Goal: Use online tool/utility: Utilize a website feature to perform a specific function

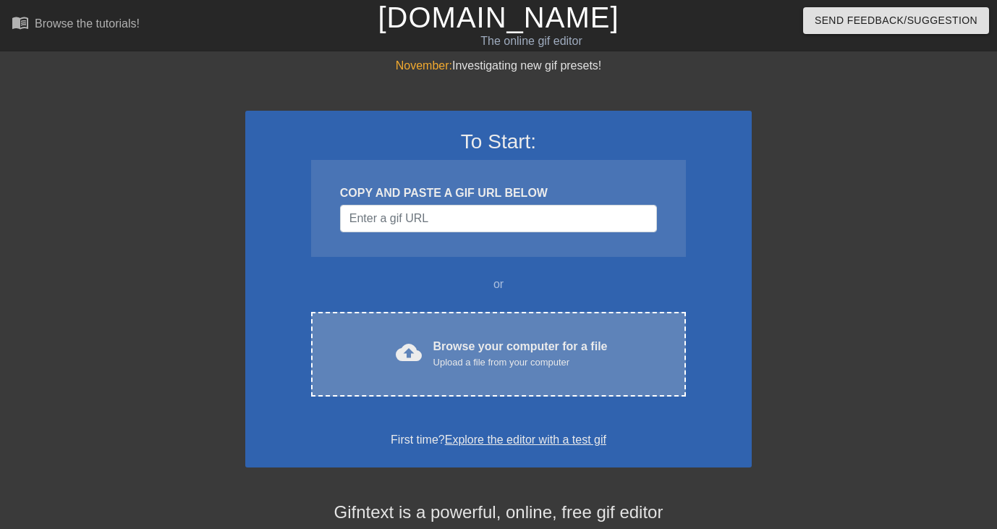
click at [375, 338] on div "cloud_upload Browse your computer for a file Upload a file from your computer" at bounding box center [498, 354] width 314 height 33
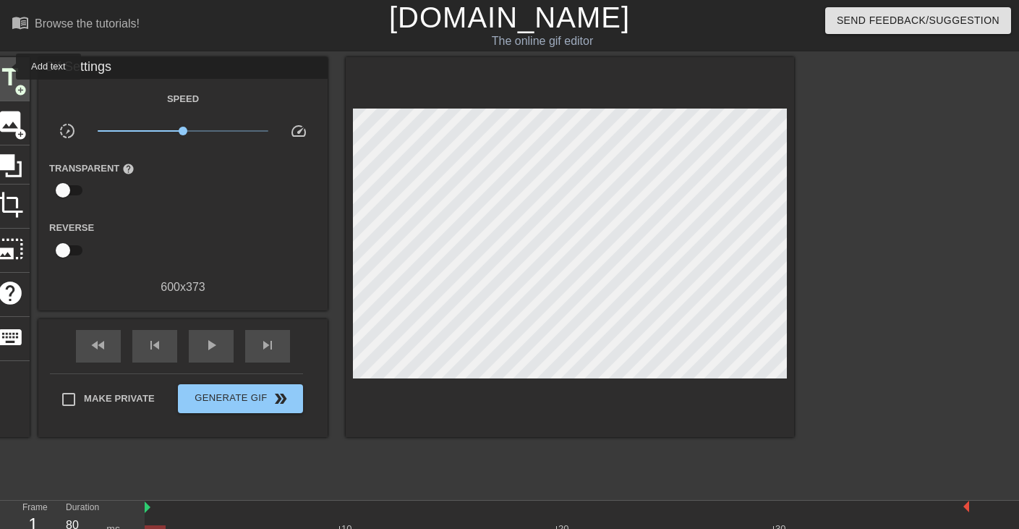
click at [7, 67] on span "title" at bounding box center [9, 77] width 27 height 27
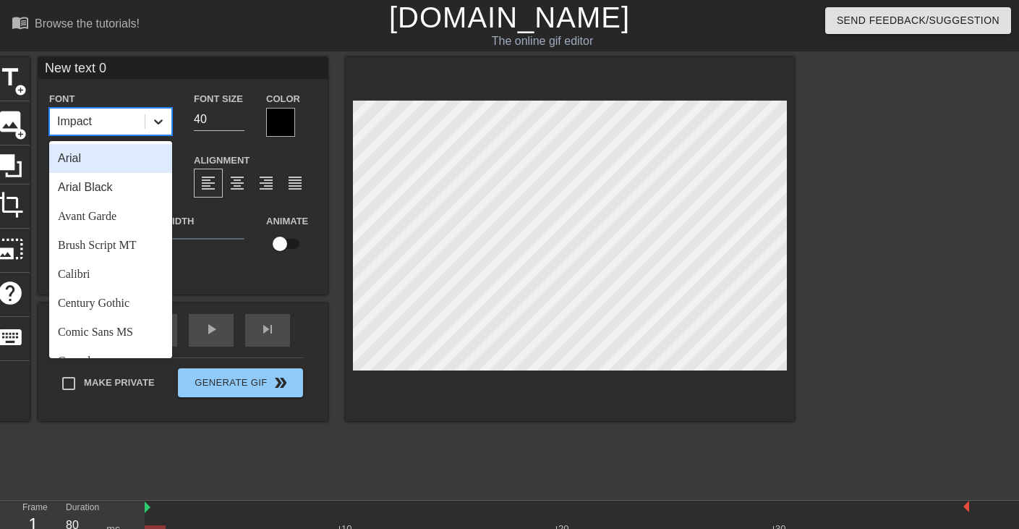
click at [158, 125] on icon at bounding box center [158, 121] width 14 height 14
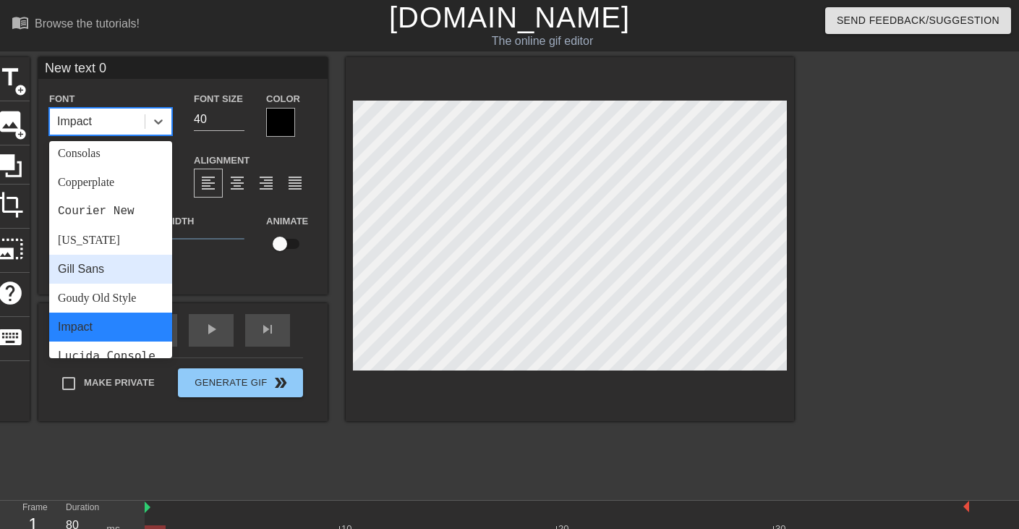
scroll to position [237, 0]
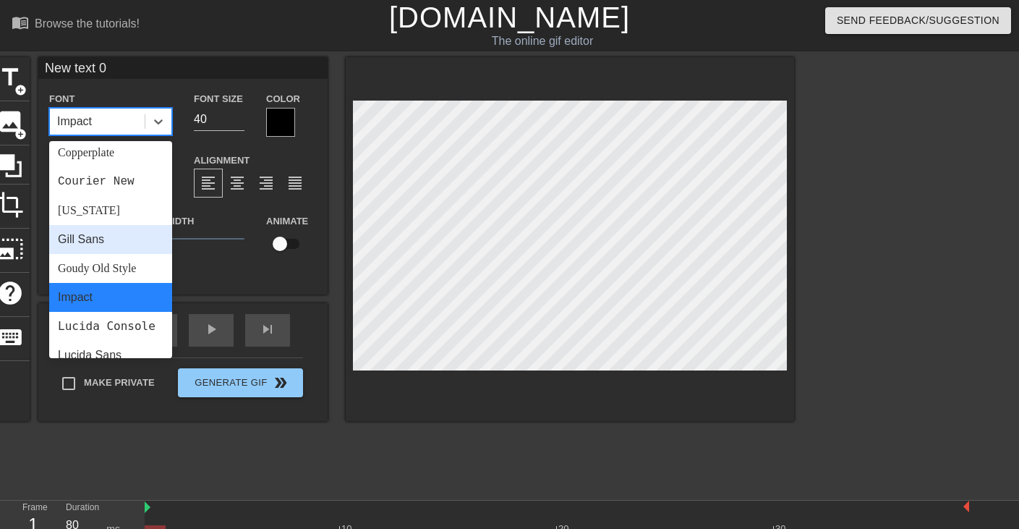
click at [108, 248] on div "Gill Sans" at bounding box center [110, 239] width 123 height 29
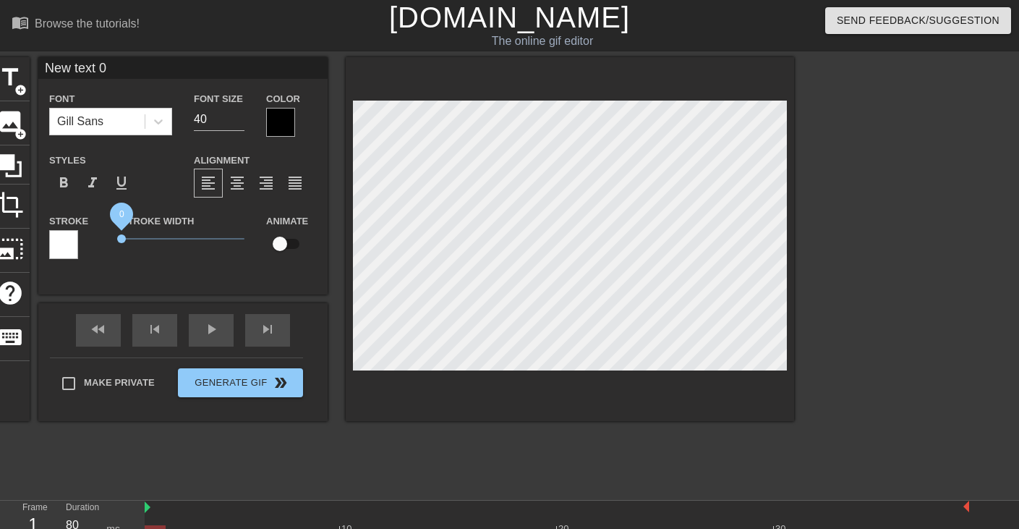
drag, startPoint x: 147, startPoint y: 239, endPoint x: 91, endPoint y: 239, distance: 55.7
click at [91, 239] on div "Stroke Stroke Width 0 Animate" at bounding box center [182, 242] width 289 height 60
click at [131, 67] on input "New text 0" at bounding box center [182, 68] width 289 height 22
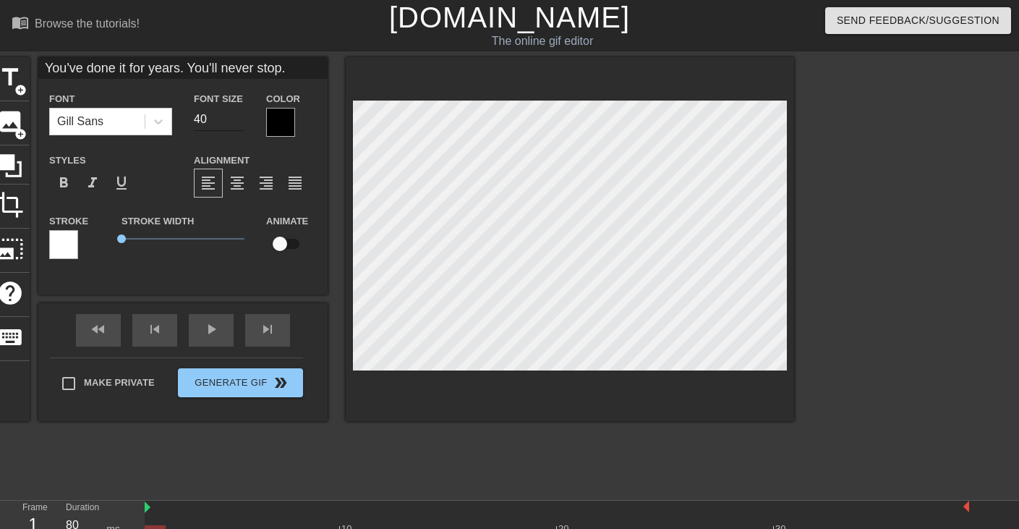
type input "You've done it for years. You'll never stop."
click at [241, 124] on input "39" at bounding box center [219, 119] width 51 height 23
click at [241, 124] on input "38" at bounding box center [219, 119] width 51 height 23
click at [241, 124] on input "37" at bounding box center [219, 119] width 51 height 23
click at [241, 124] on input "36" at bounding box center [219, 119] width 51 height 23
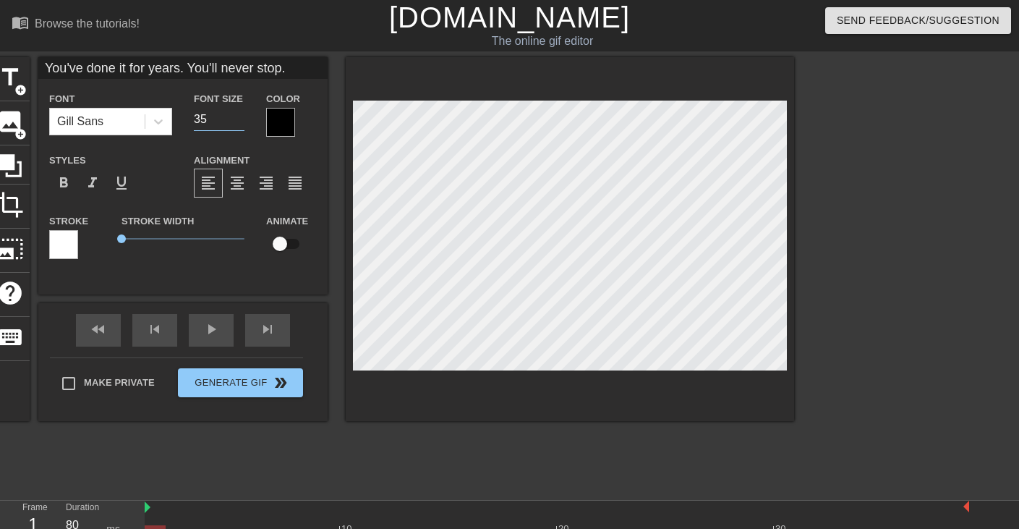
type input "35"
click at [241, 124] on input "35" at bounding box center [219, 119] width 51 height 23
click at [522, 52] on div "menu_book Browse the tutorials! [DOMAIN_NAME] The online gif editor Send Feedba…" at bounding box center [509, 288] width 1019 height 576
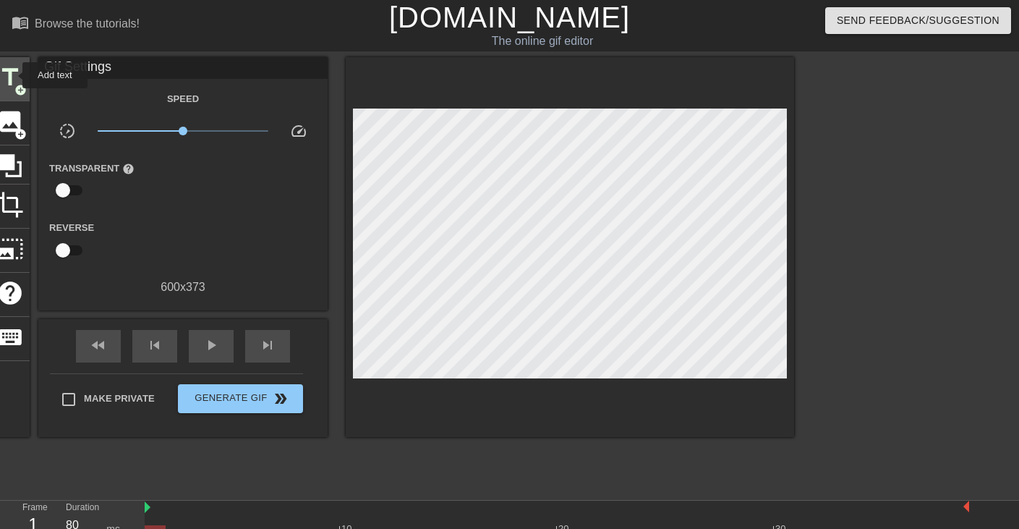
click at [13, 75] on span "title" at bounding box center [9, 77] width 27 height 27
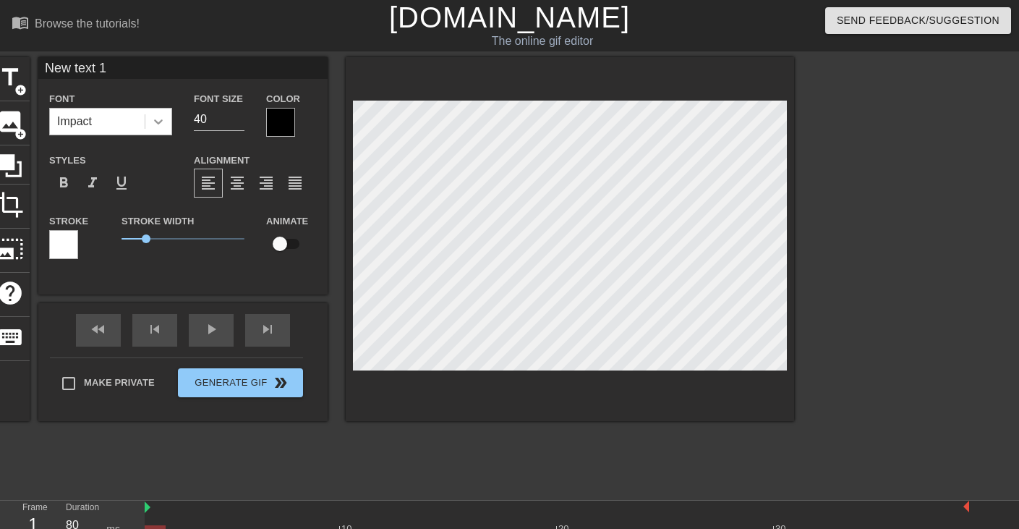
click at [158, 117] on icon at bounding box center [158, 121] width 14 height 14
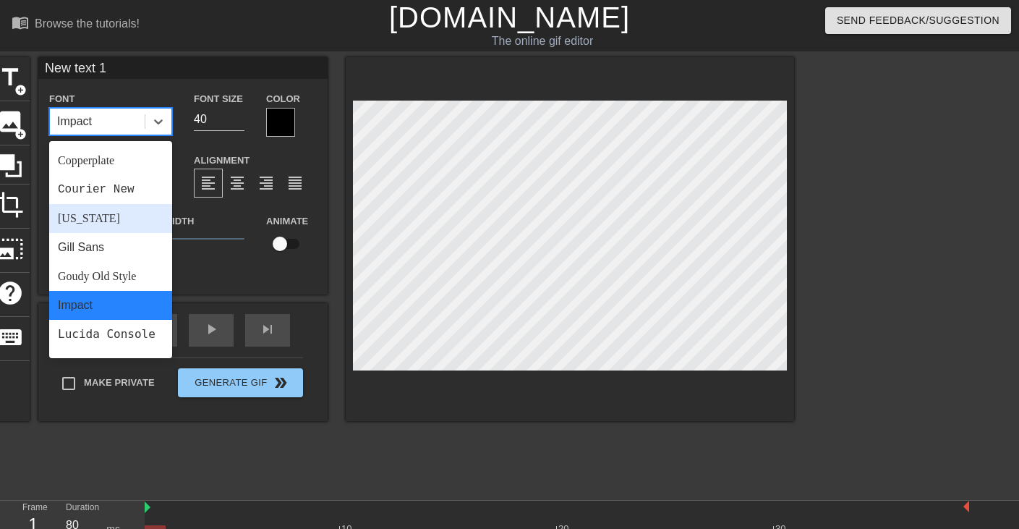
scroll to position [248, 0]
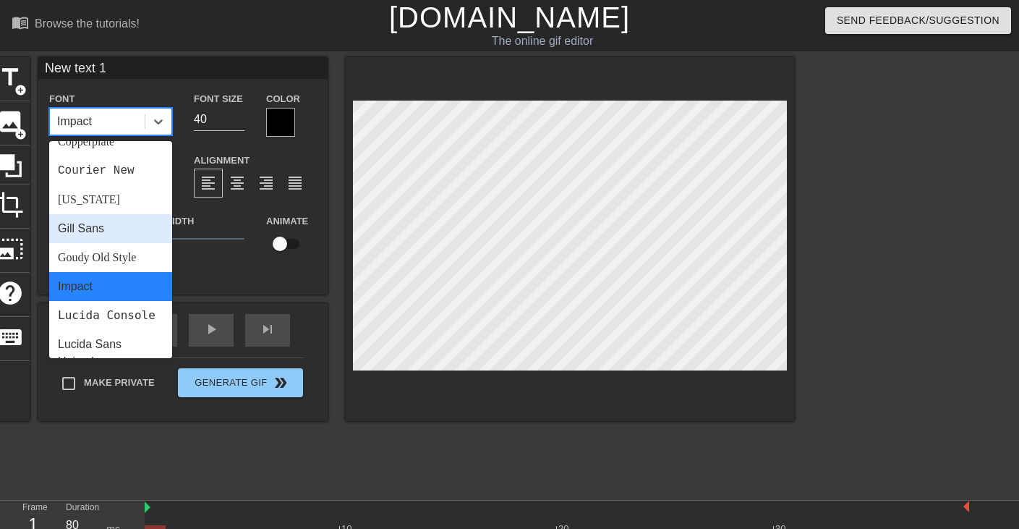
click at [122, 226] on div "Gill Sans" at bounding box center [110, 228] width 123 height 29
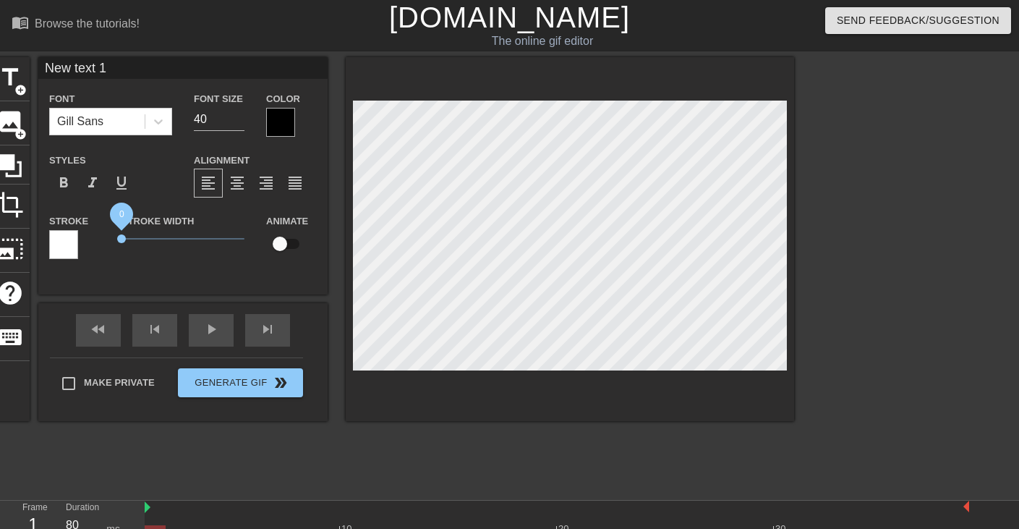
drag, startPoint x: 148, startPoint y: 238, endPoint x: 101, endPoint y: 234, distance: 47.9
click at [101, 234] on div "Stroke Stroke Width 0 Animate" at bounding box center [182, 242] width 289 height 60
click at [121, 67] on input "New text 1" at bounding box center [182, 68] width 289 height 22
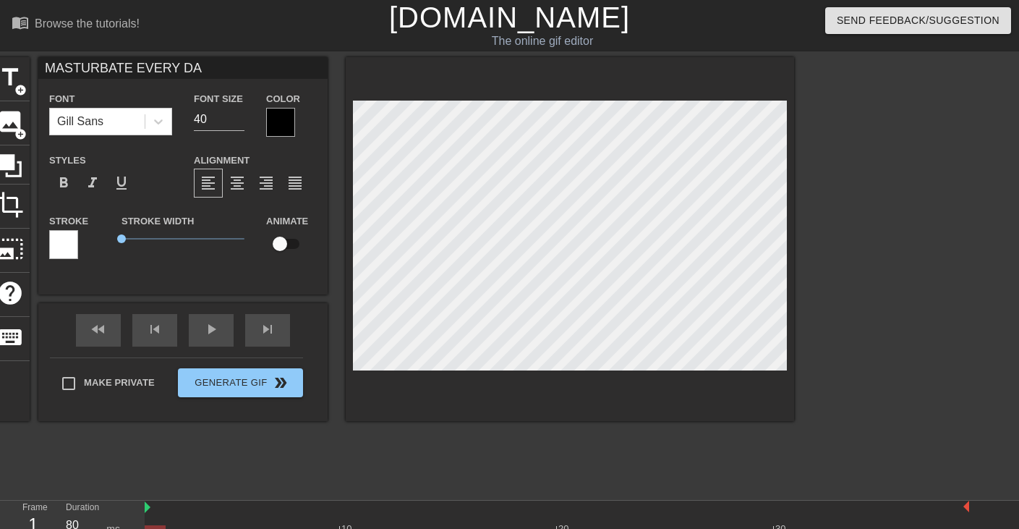
type input "MASTURBATE EVERY DAY"
type input "M"
type textarea "M"
type input "MA"
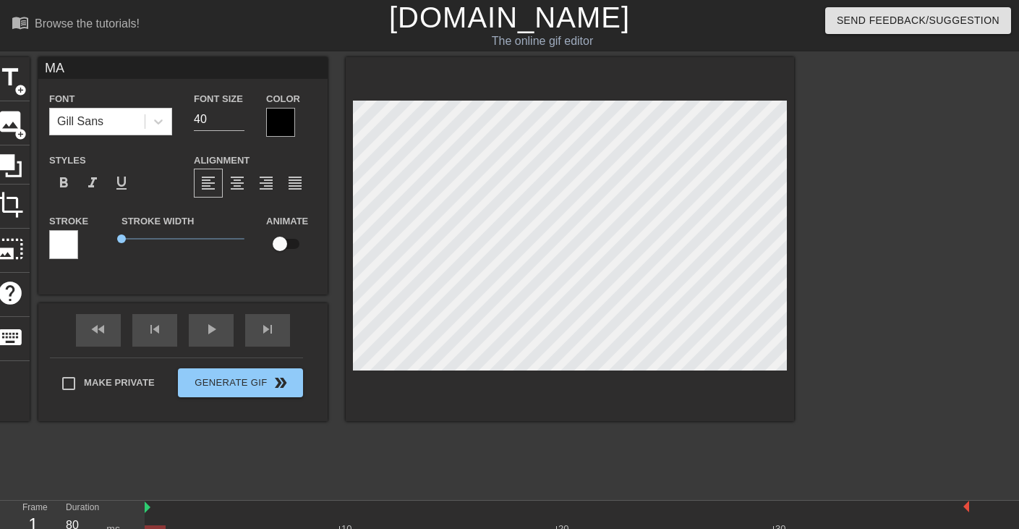
type textarea "MAS"
type input "MAST"
type textarea "MAST"
type input "MASTU"
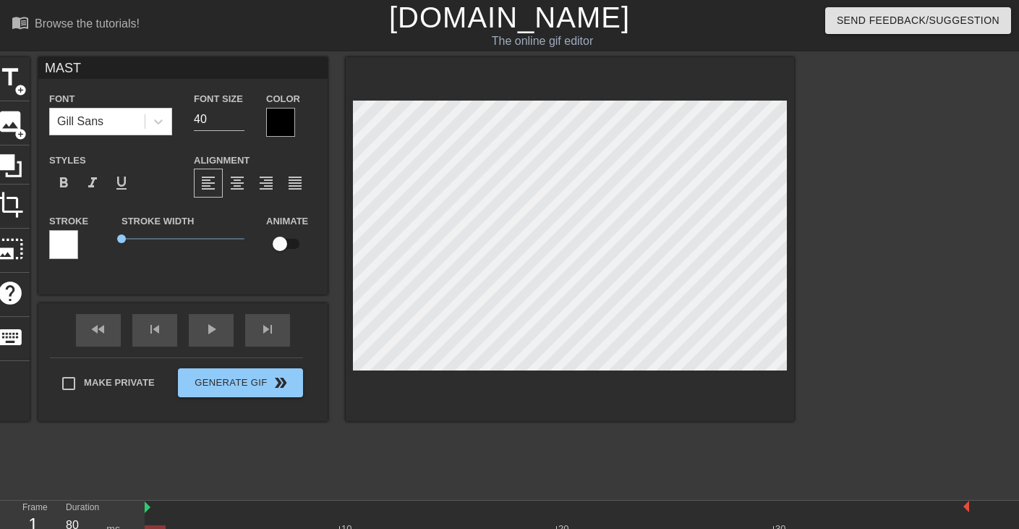
type textarea "MASTU"
type input "MASTUR"
type textarea "MASTUR"
type input "MASTURB"
type textarea "MASTURB"
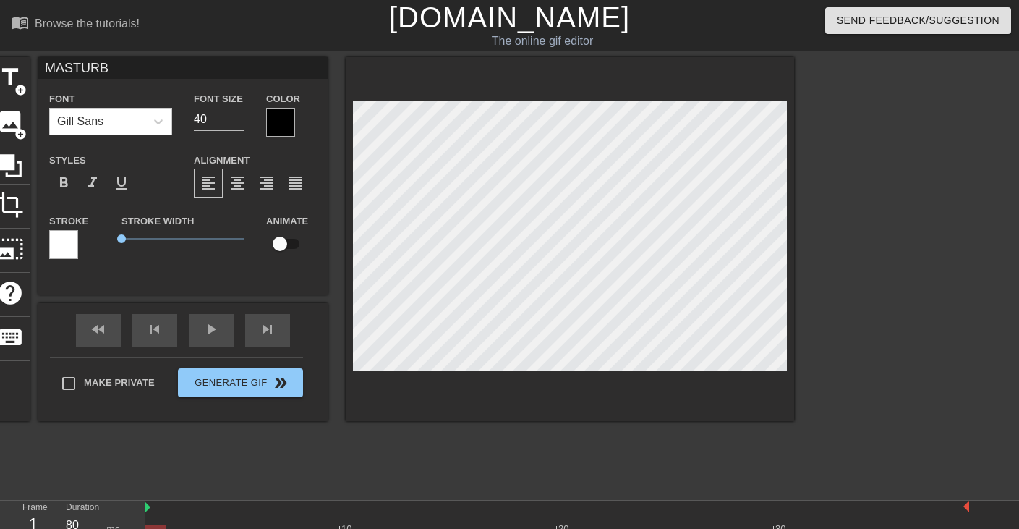
type input "MASTURBA"
type textarea "MASTURBA"
type input "MASTURBAT"
type textarea "MASTURBAT"
type input "MASTURBATE"
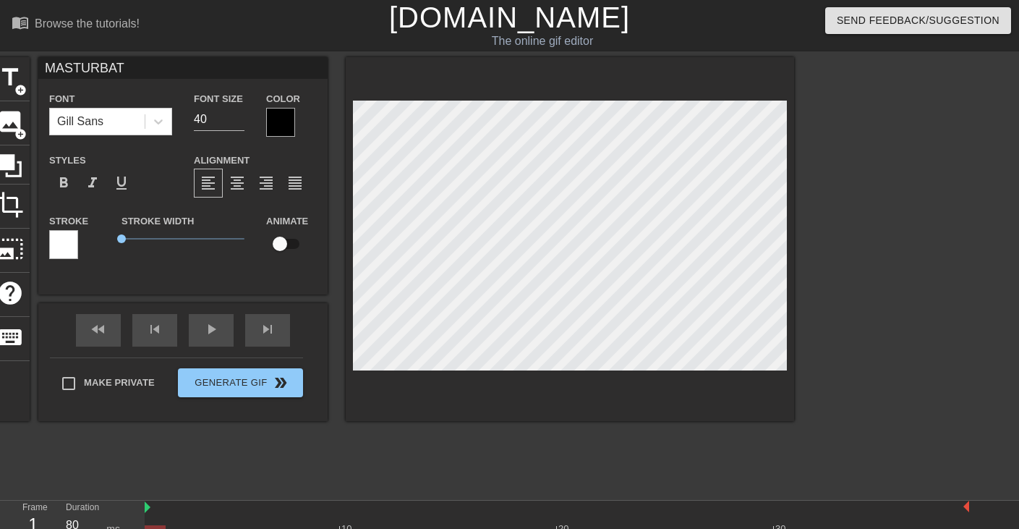
type textarea "MASTURBATE"
type input "MASTURBATE,"
type textarea "MASTURBATE,"
type input "MASTURBATE,"
type textarea "MASTURBATE,"
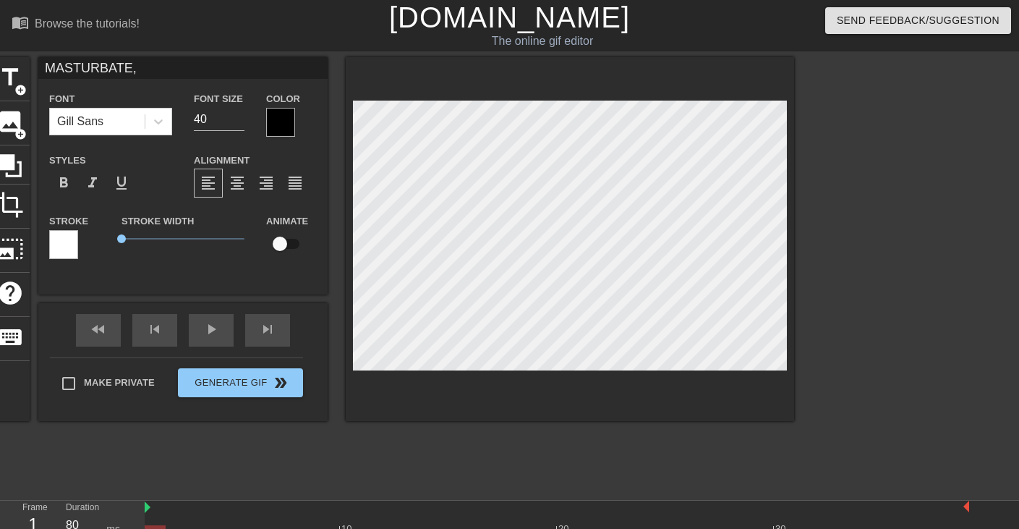
type input "MASTURBATE, M"
type textarea "MASTURBATE, M"
type input "MASTURBATE, [GEOGRAPHIC_DATA]"
type textarea "MASTURBATE, [GEOGRAPHIC_DATA]"
type input "MASTURBATE, MAS"
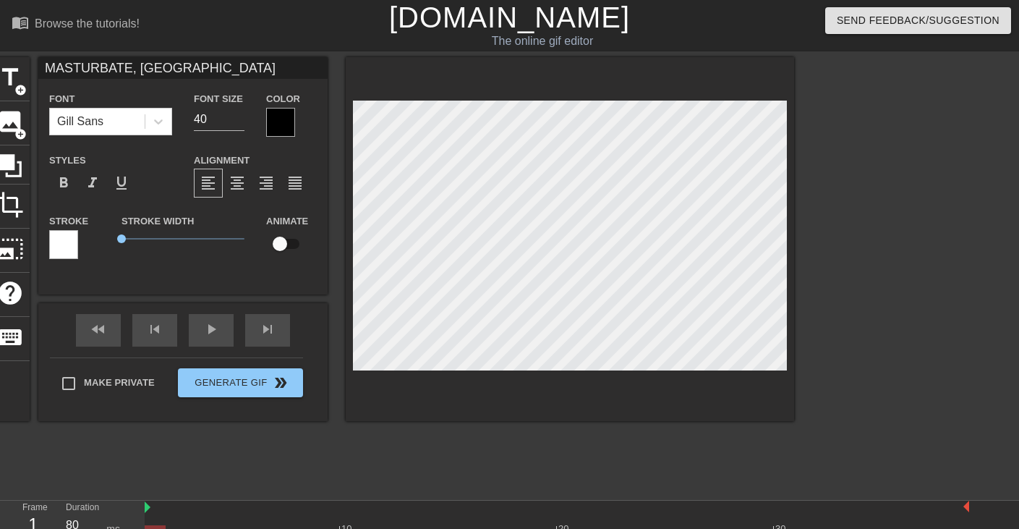
type textarea "MASTURBATE, MAS"
type input "MASTURBATE, MAST"
type textarea "MASTURBATE, MAST"
type input "MASTURBATE, MASTU"
type textarea "MASTURBATE, MASTUR"
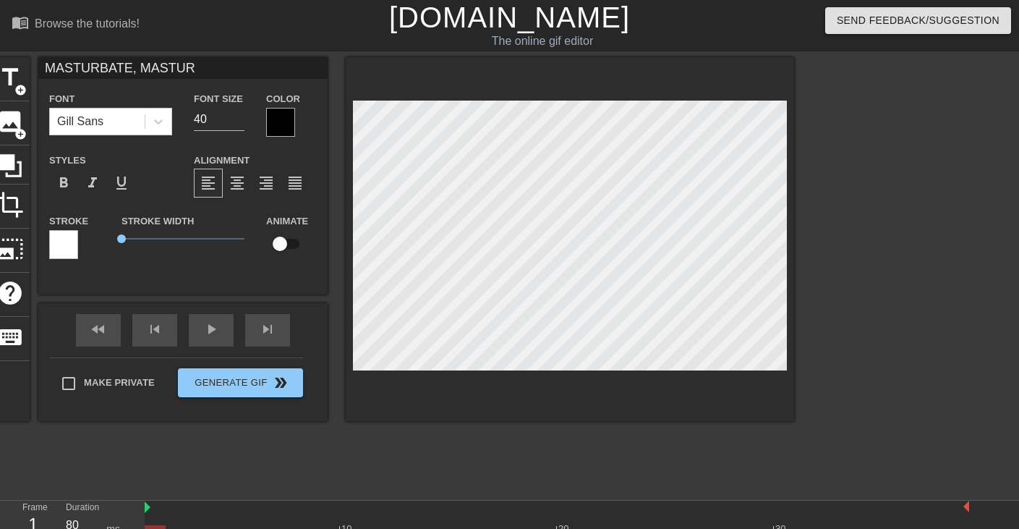
type input "MASTURBATE, MASTURB"
type textarea "MASTURBATE, MASTURB"
type input "MASTURBATE, MASTURBA"
type textarea "MASTURBATE, MASTURBA"
type input "MASTURBATE, MASTURBAT"
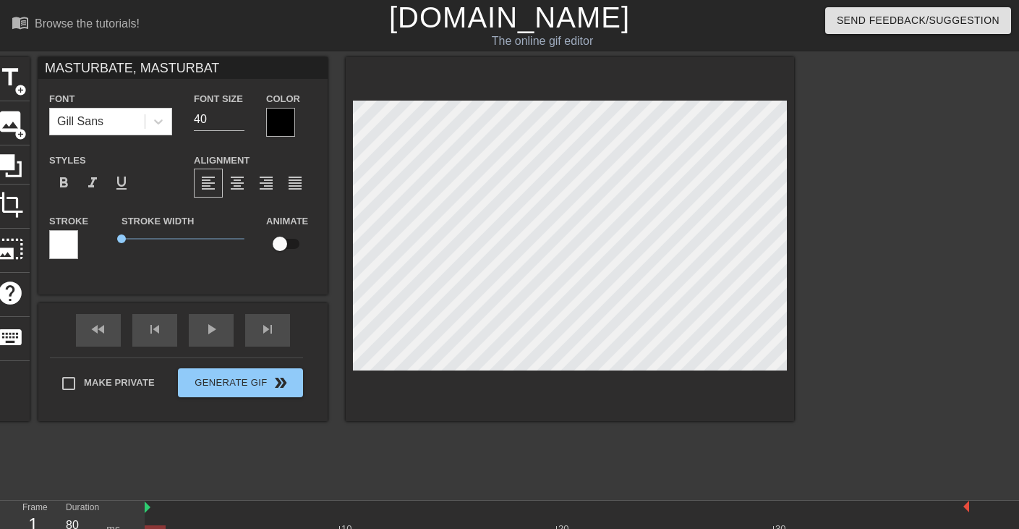
type textarea "MASTURBATE, MASTURBATO"
type input "MASTURBATE, MASTURBATOR"
type textarea "MASTURBATE, MASTURBATOR"
type input "MASTURBATE, MASTURBATOR!"
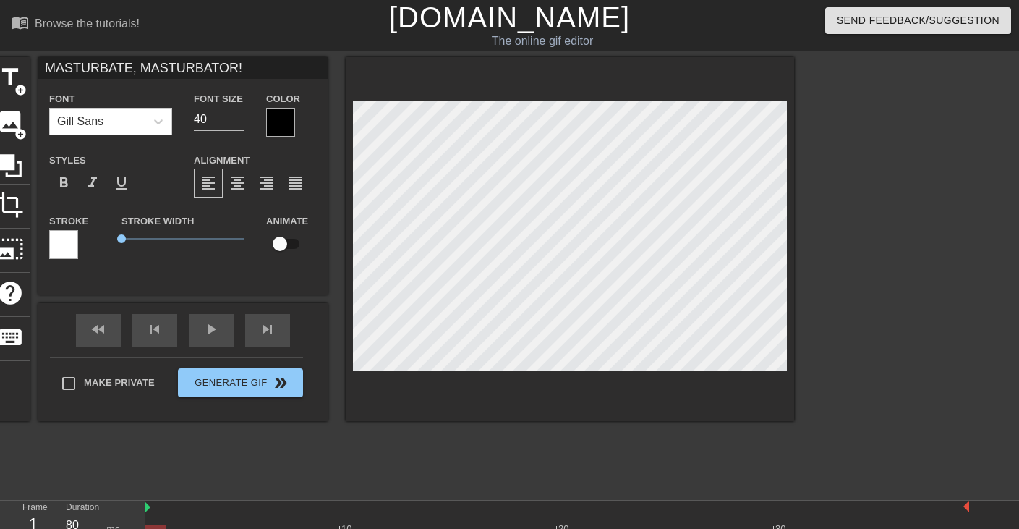
type textarea "MASTURBATE, MASTURBATOR!"
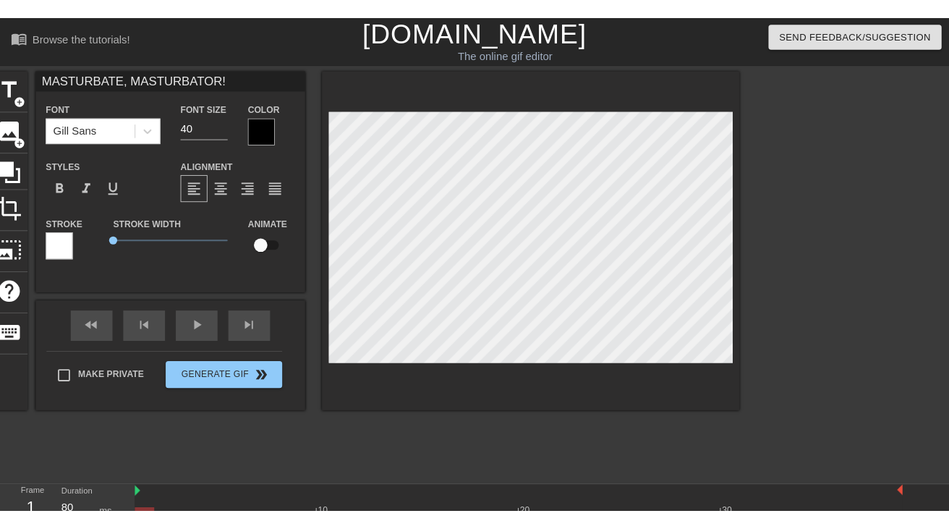
scroll to position [0, 10]
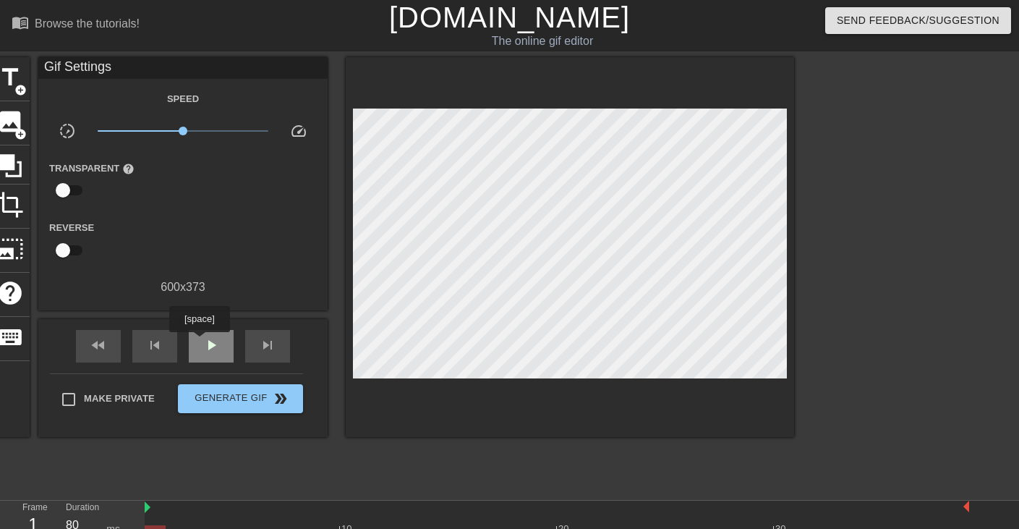
click at [201, 342] on div "play_arrow" at bounding box center [211, 346] width 45 height 33
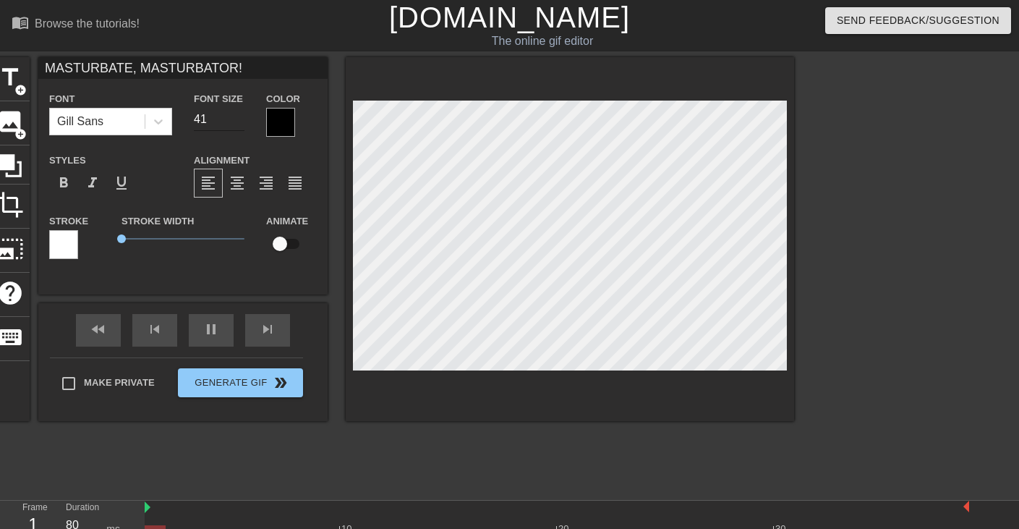
click at [237, 112] on input "41" at bounding box center [219, 119] width 51 height 23
click at [237, 112] on input "42" at bounding box center [219, 119] width 51 height 23
type input "43"
click at [237, 112] on input "43" at bounding box center [219, 119] width 51 height 23
click at [260, 63] on input "MASTURBATE, MASTURBATOR!" at bounding box center [182, 68] width 289 height 22
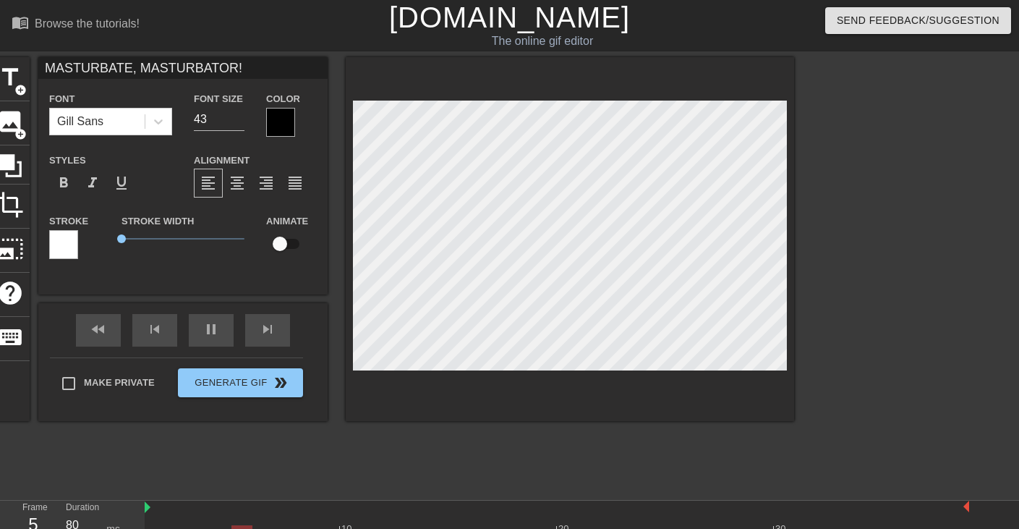
type input "MASTURBATE, MASTURBATOR"
type input "44"
click at [241, 115] on input "44" at bounding box center [219, 119] width 51 height 23
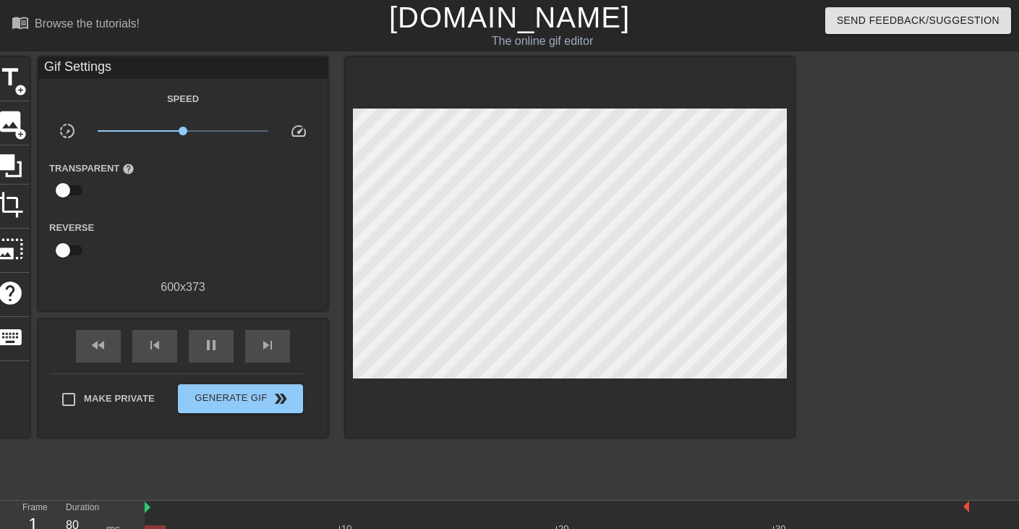
click at [877, 215] on div at bounding box center [919, 274] width 217 height 434
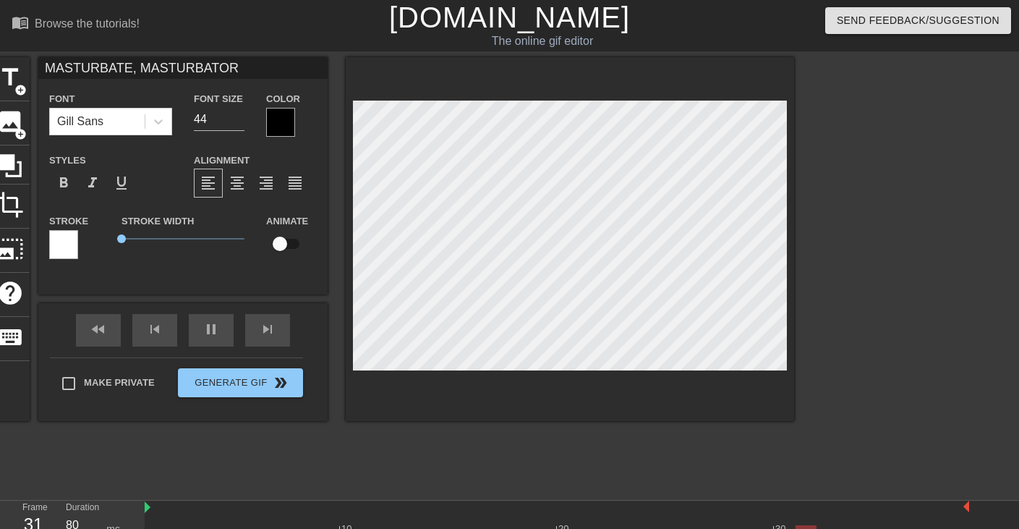
click at [142, 70] on input "MASTURBATE, MASTURBATOR" at bounding box center [182, 68] width 289 height 22
click at [137, 69] on input "MASTURBATE, MASTURBATOR" at bounding box center [182, 68] width 289 height 22
click at [221, 67] on input "MASTURBATE, YOU MASTURBATOR" at bounding box center [182, 68] width 289 height 22
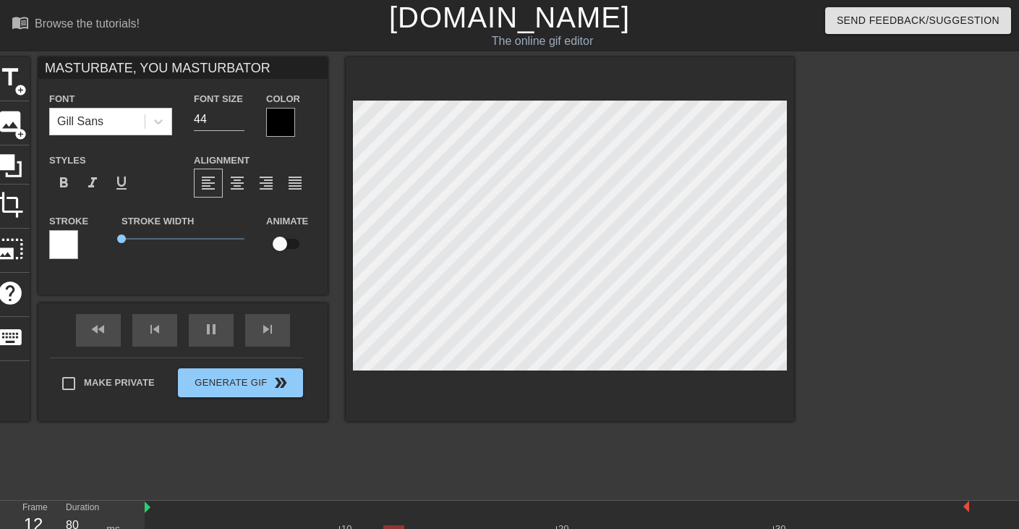
click at [221, 67] on input "MASTURBATE, YOU MASTURBATOR" at bounding box center [182, 68] width 289 height 22
click at [218, 64] on input "Masturbate, you masturbator." at bounding box center [182, 68] width 289 height 22
type input "You're a masturbator. Masturbate."
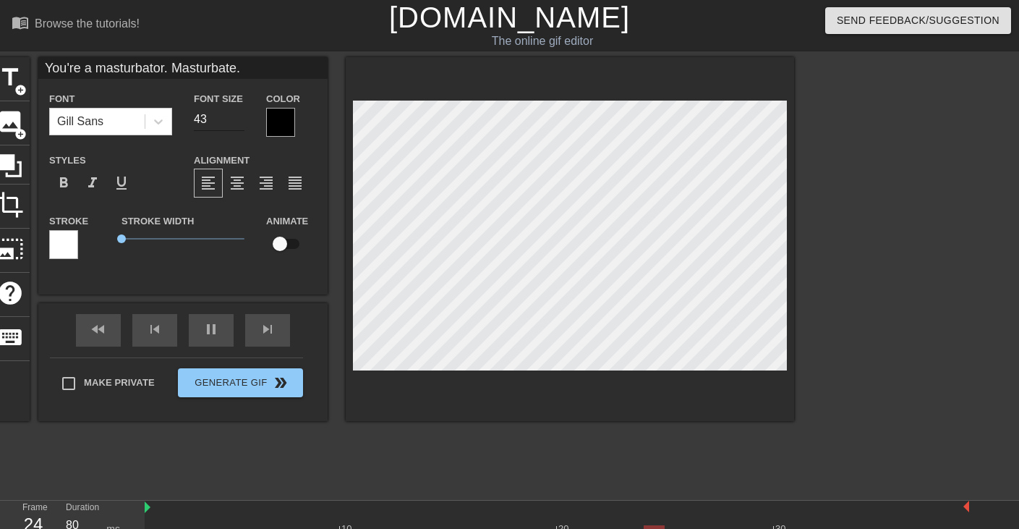
type input "43"
click at [239, 123] on input "43" at bounding box center [219, 119] width 51 height 23
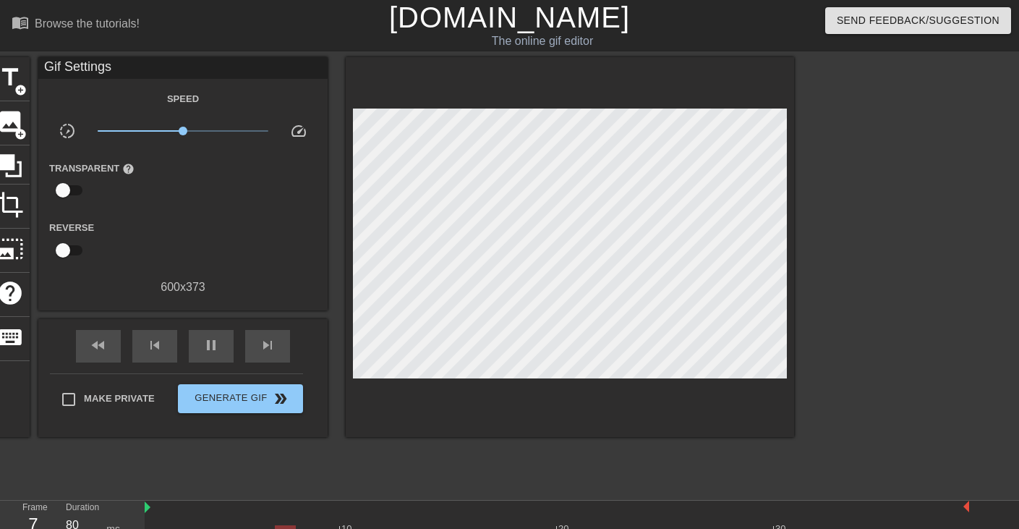
click at [840, 235] on div at bounding box center [919, 274] width 217 height 434
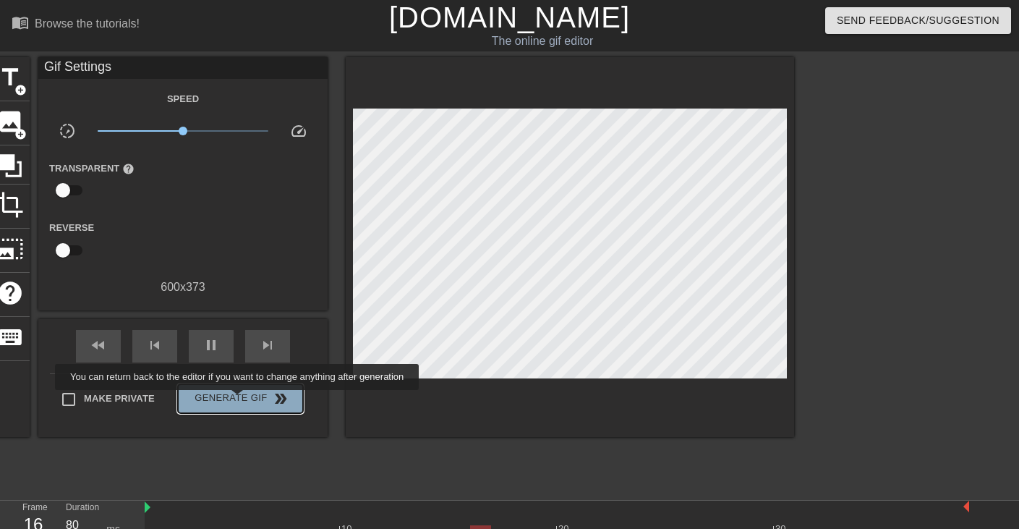
click at [247, 400] on span "Generate Gif double_arrow" at bounding box center [241, 398] width 114 height 17
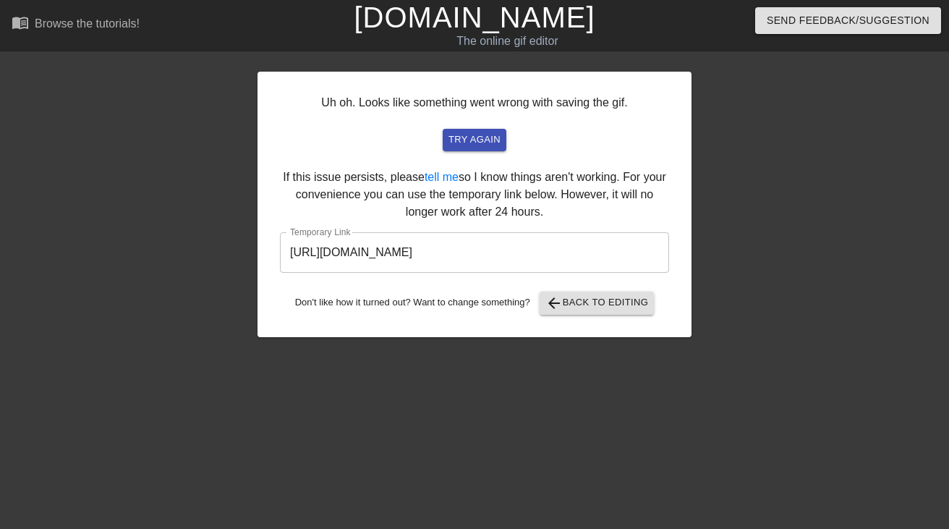
click at [582, 239] on input "[URL][DOMAIN_NAME]" at bounding box center [474, 252] width 389 height 41
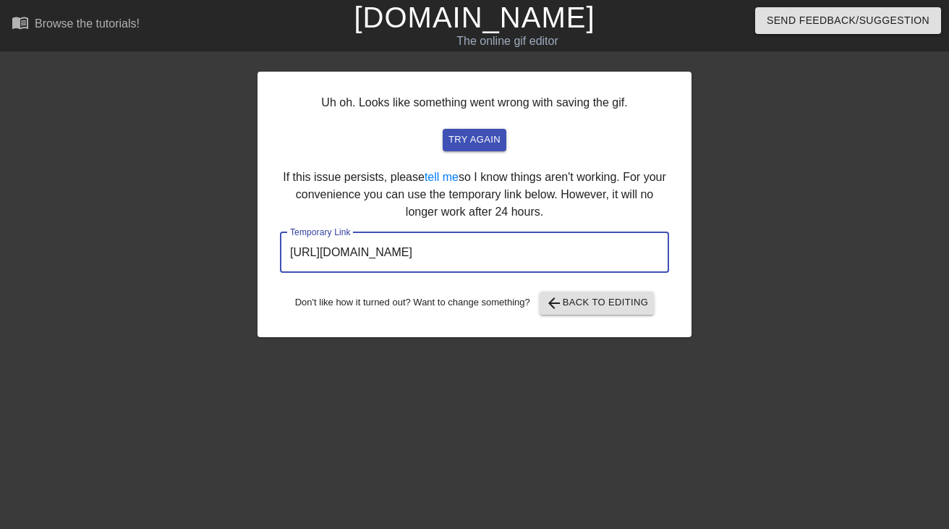
click at [582, 239] on input "[URL][DOMAIN_NAME]" at bounding box center [474, 252] width 389 height 41
